Goal: Information Seeking & Learning: Learn about a topic

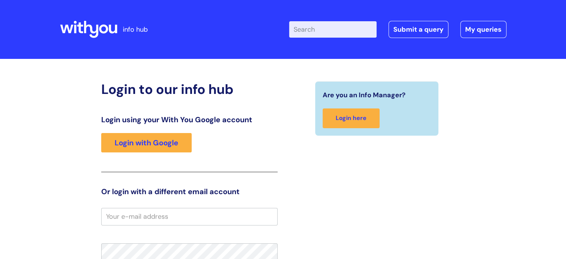
click at [193, 139] on div "Login using your With You Google account Login with Google" at bounding box center [189, 143] width 177 height 57
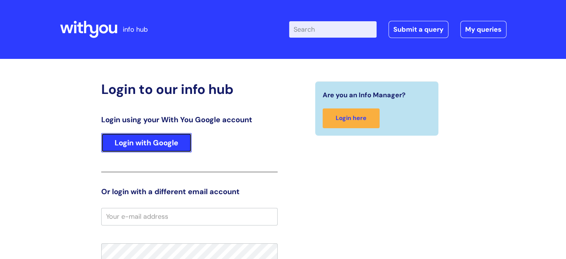
click at [179, 137] on link "Login with Google" at bounding box center [146, 142] width 90 height 19
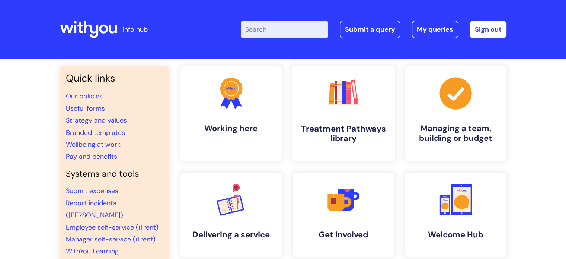
click at [346, 124] on h4 "Treatment Pathways library" at bounding box center [343, 134] width 91 height 20
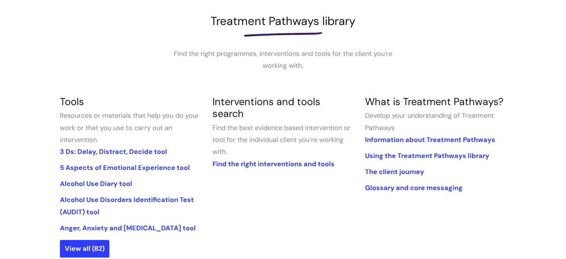
scroll to position [104, 0]
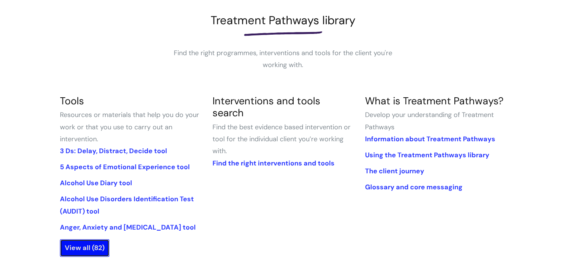
click at [88, 240] on link "View all (82)" at bounding box center [85, 247] width 50 height 17
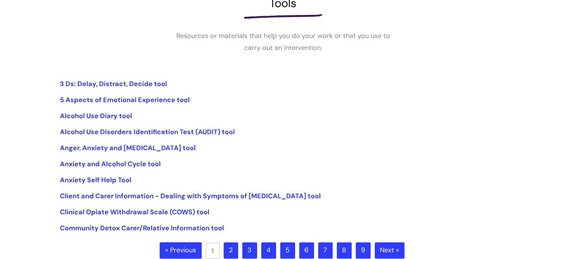
scroll to position [146, 0]
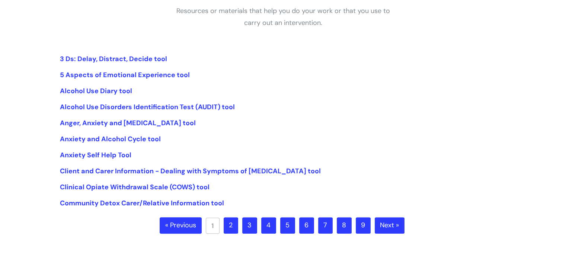
click at [231, 232] on link "2" at bounding box center [231, 225] width 15 height 16
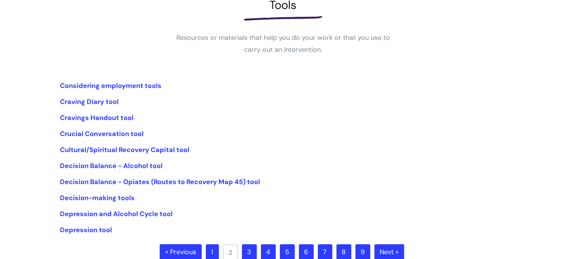
scroll to position [119, 0]
click at [116, 137] on link "Crucial Conversation tool" at bounding box center [102, 133] width 84 height 9
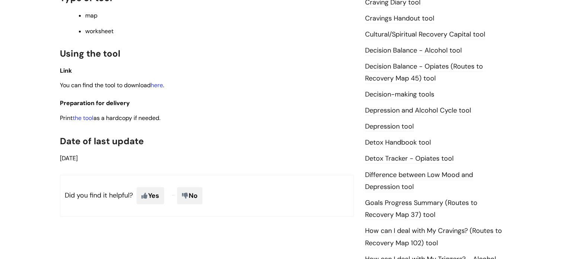
scroll to position [326, 0]
click at [163, 83] on link "here" at bounding box center [157, 85] width 12 height 8
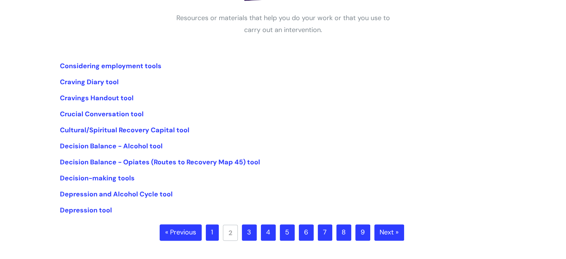
scroll to position [151, 0]
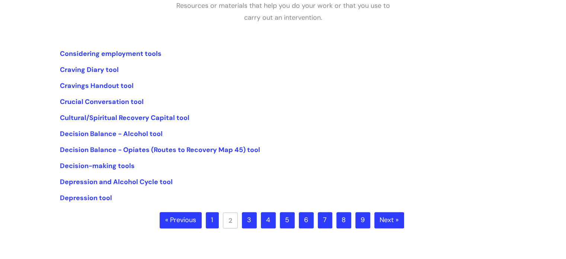
click at [303, 96] on li "Crucial Conversation tool" at bounding box center [283, 102] width 447 height 12
click at [101, 166] on link "Decision-making tools" at bounding box center [97, 165] width 75 height 9
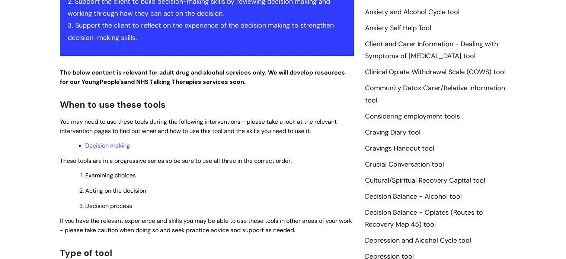
scroll to position [196, 0]
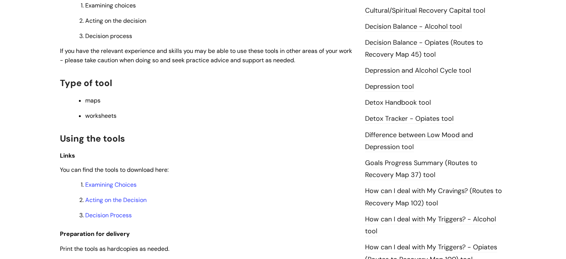
scroll to position [366, 0]
click at [123, 186] on link "Examining Choices" at bounding box center [110, 184] width 51 height 8
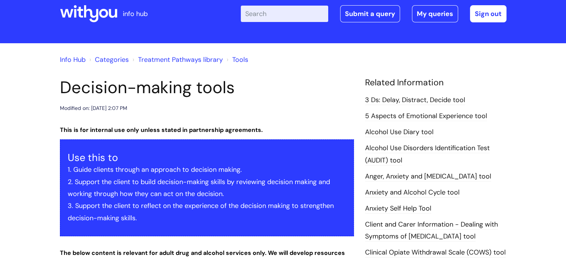
scroll to position [16, 0]
